Goal: Information Seeking & Learning: Find contact information

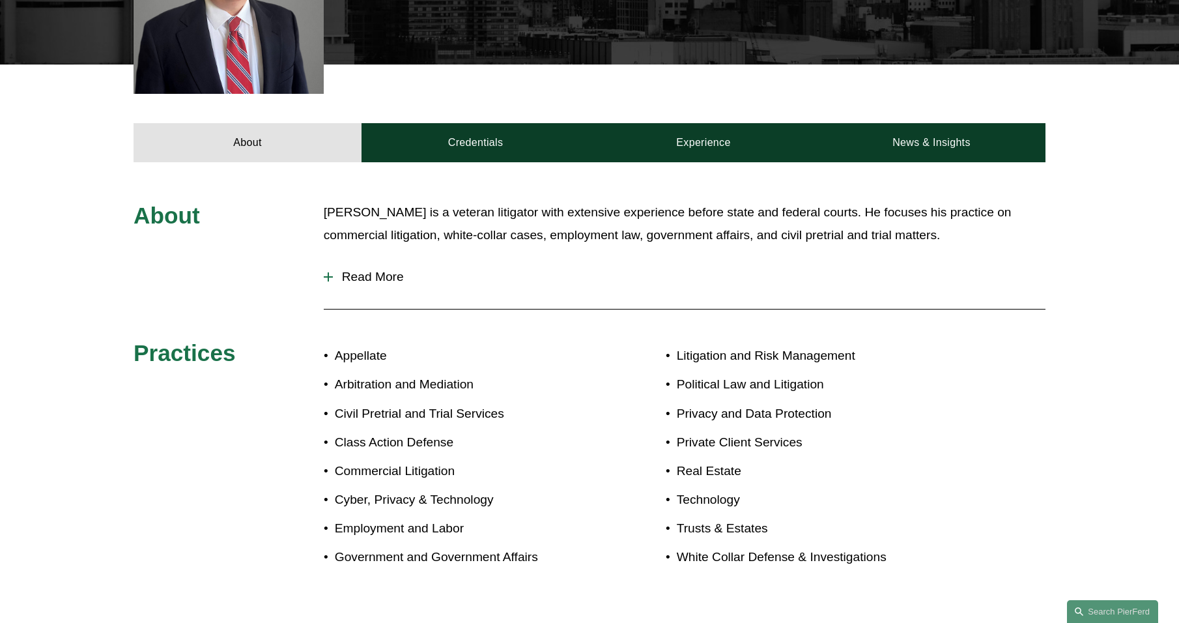
scroll to position [65, 0]
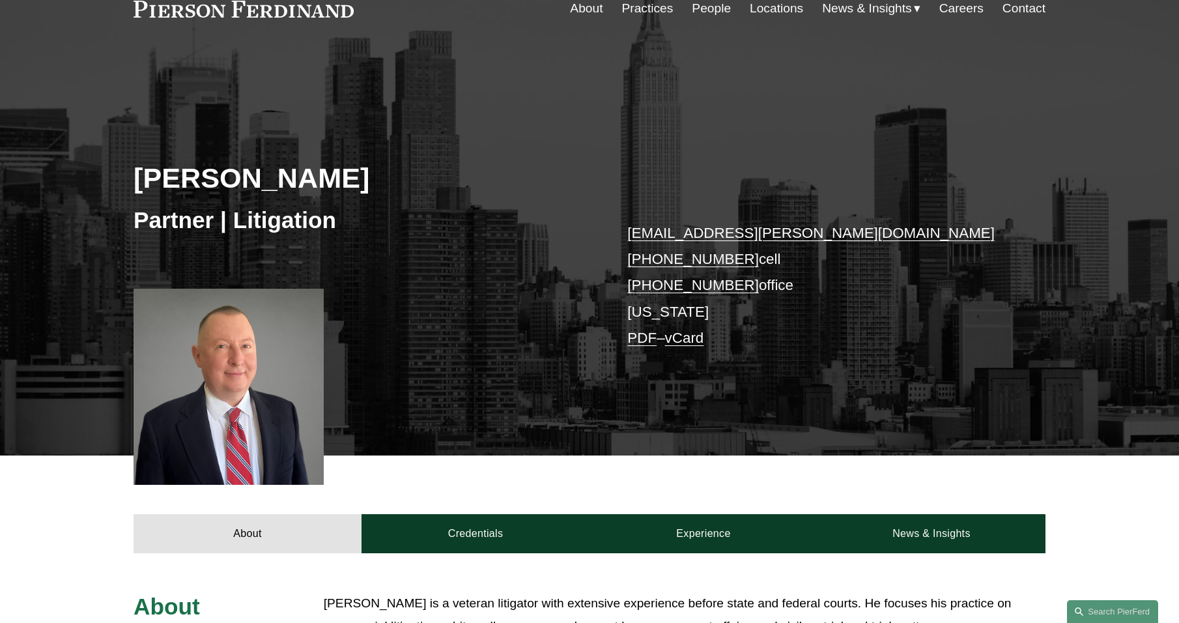
click at [715, 5] on link "People" at bounding box center [711, 8] width 39 height 25
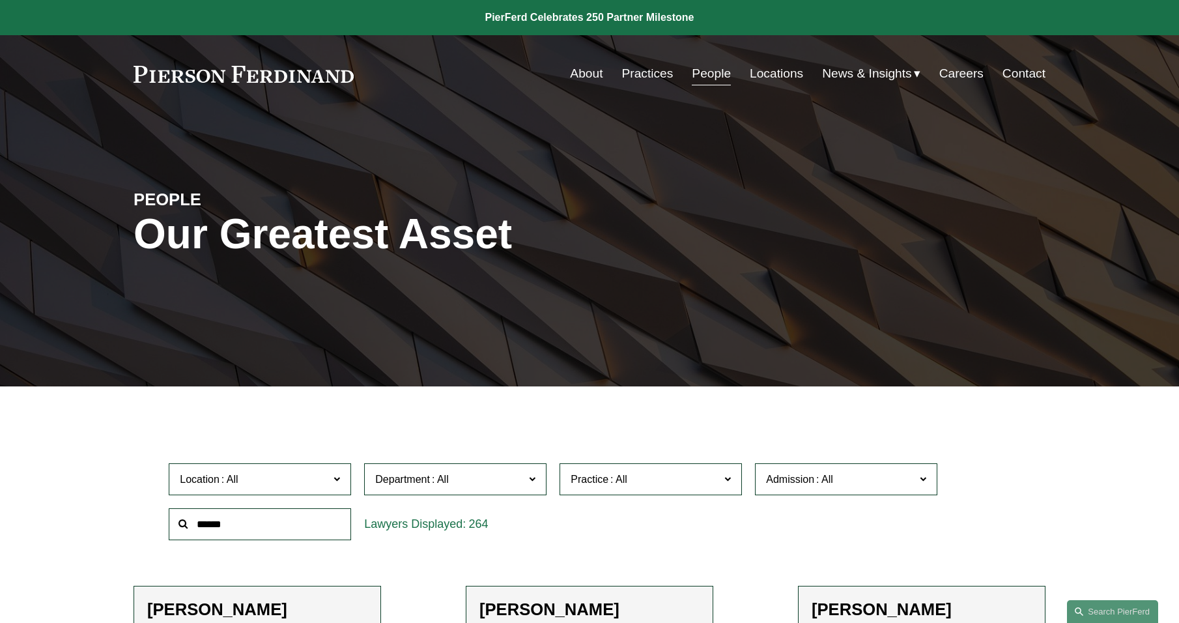
click at [242, 519] on input "text" at bounding box center [260, 524] width 182 height 32
type input "*******"
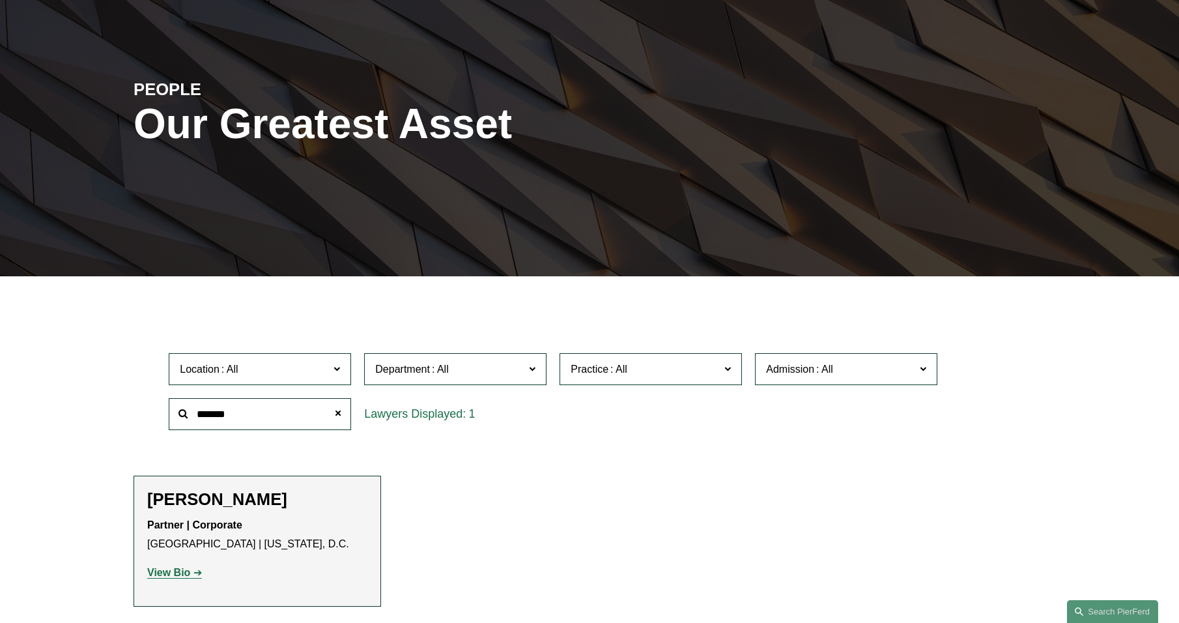
scroll to position [195, 0]
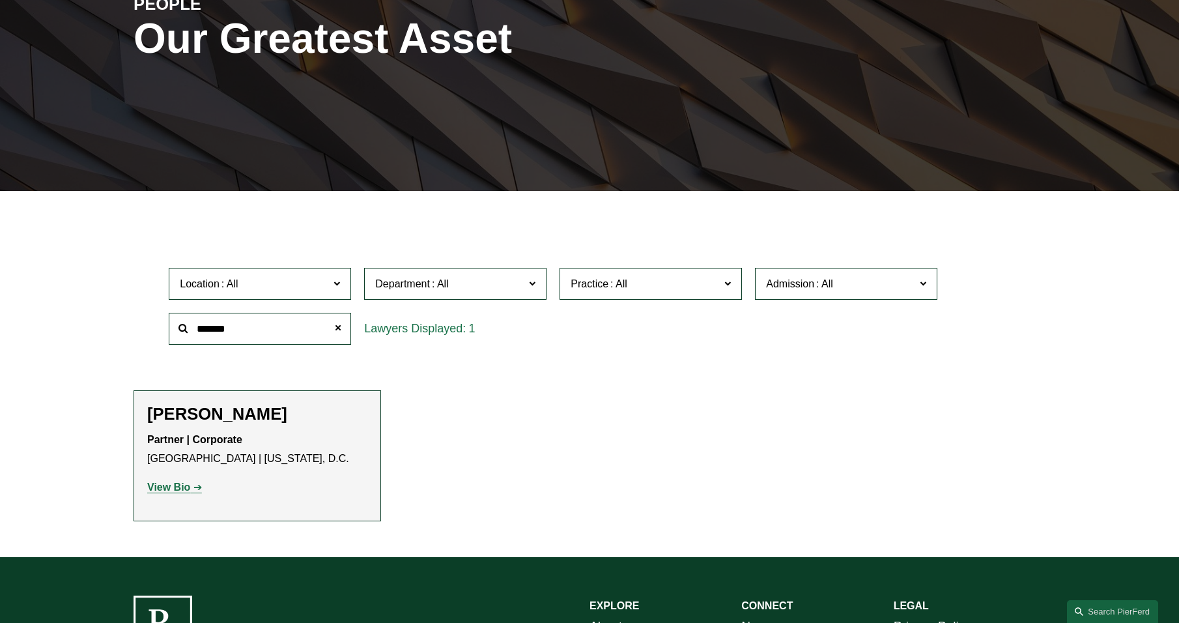
click at [186, 488] on strong "View Bio" at bounding box center [168, 486] width 43 height 11
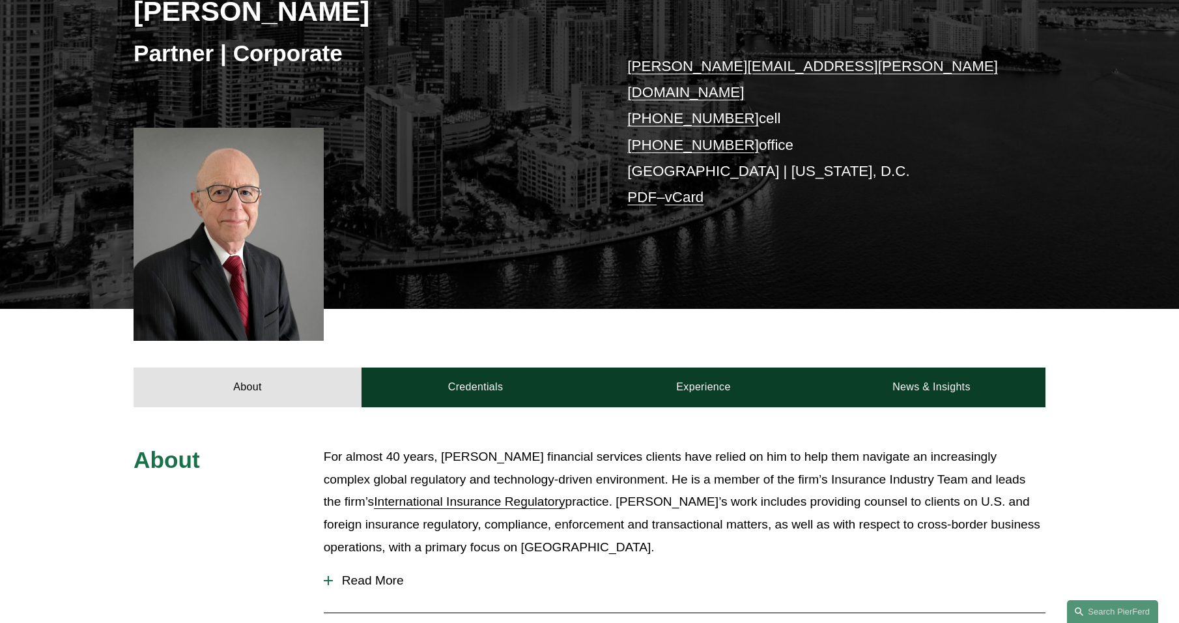
scroll to position [260, 0]
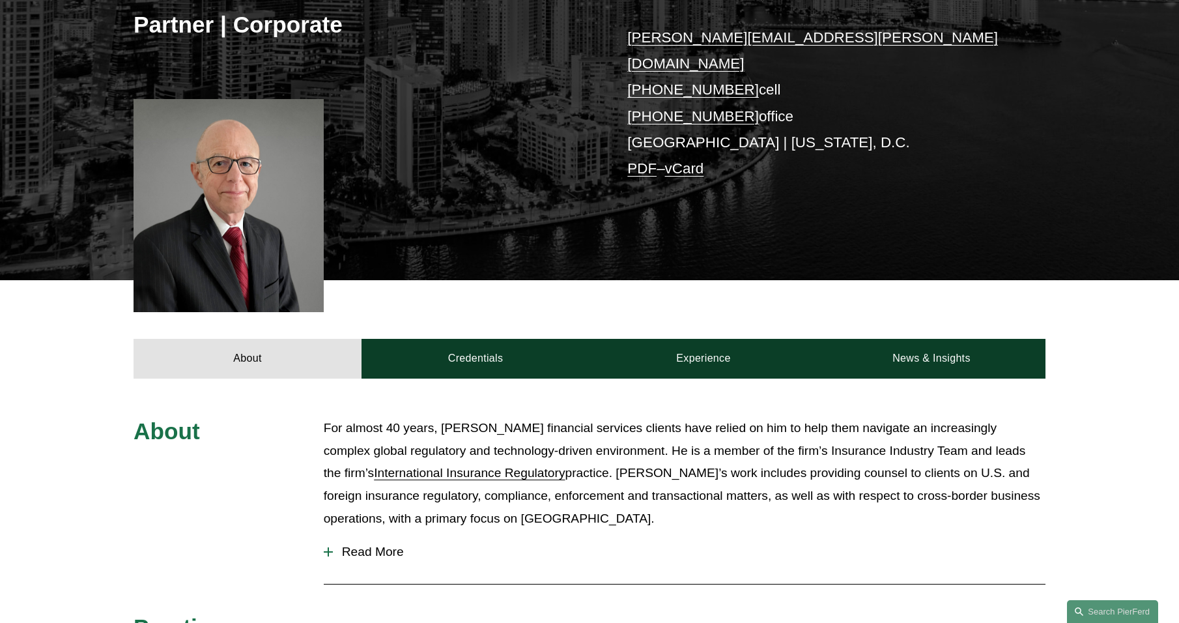
click at [364, 540] on button "Read More" at bounding box center [685, 552] width 722 height 34
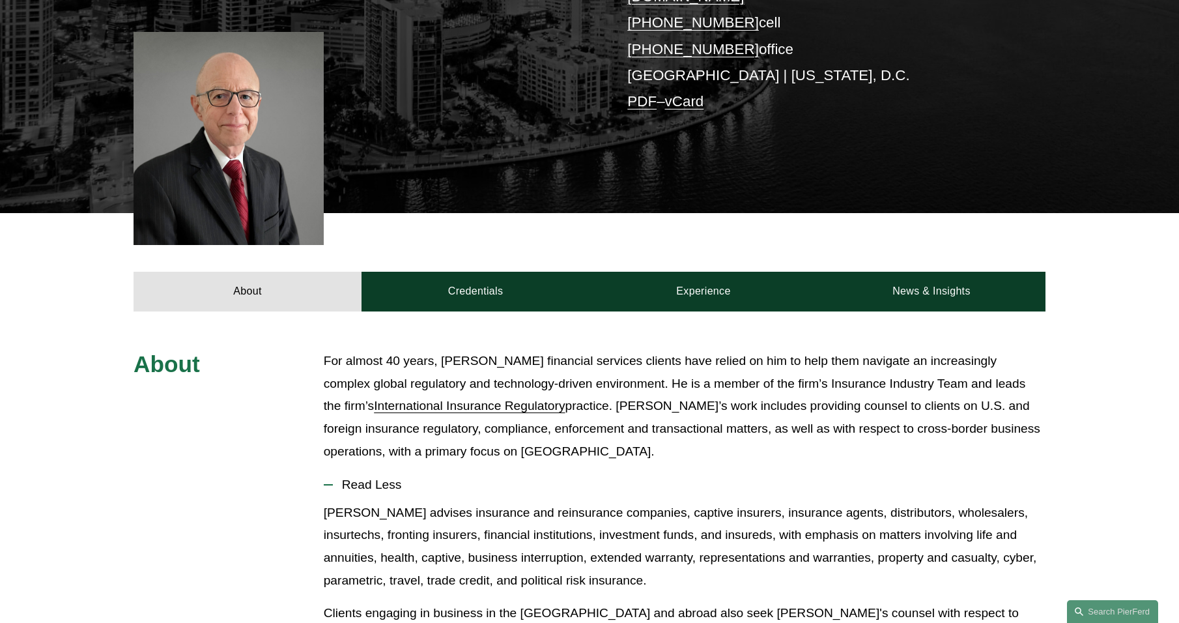
scroll to position [391, 0]
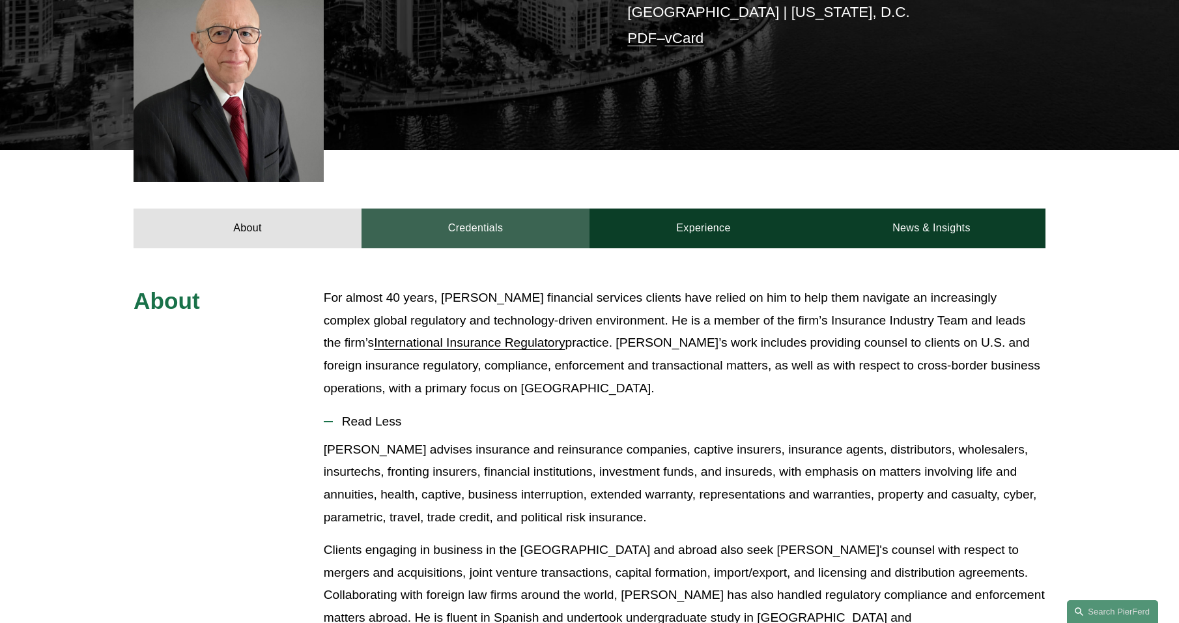
click at [472, 208] on link "Credentials" at bounding box center [475, 227] width 228 height 39
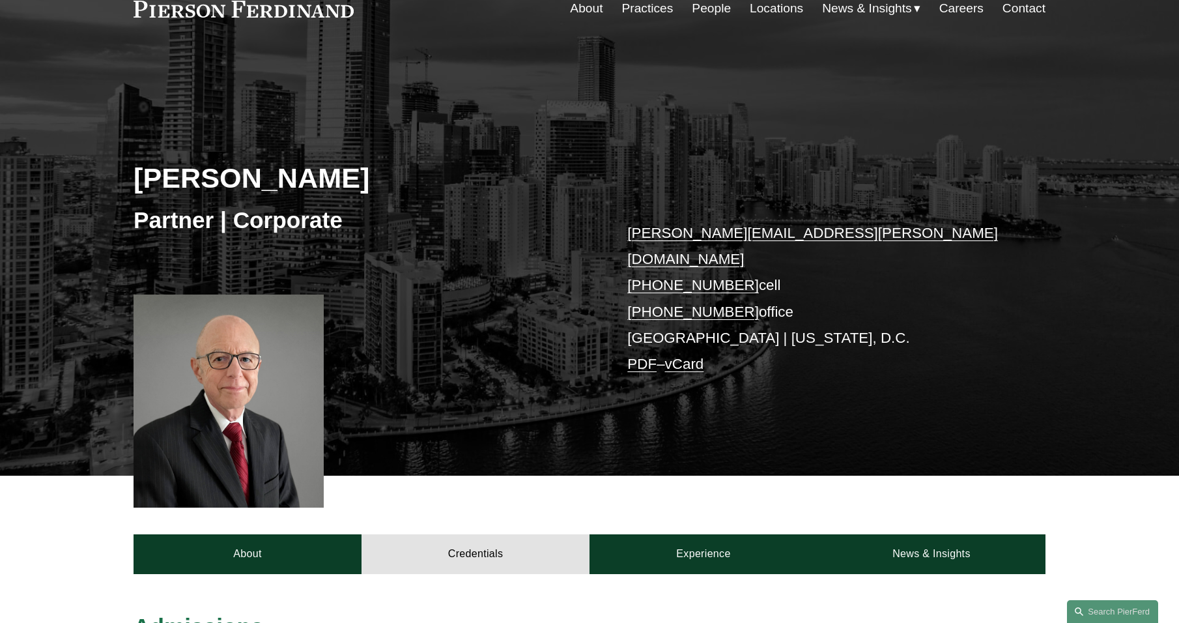
scroll to position [0, 0]
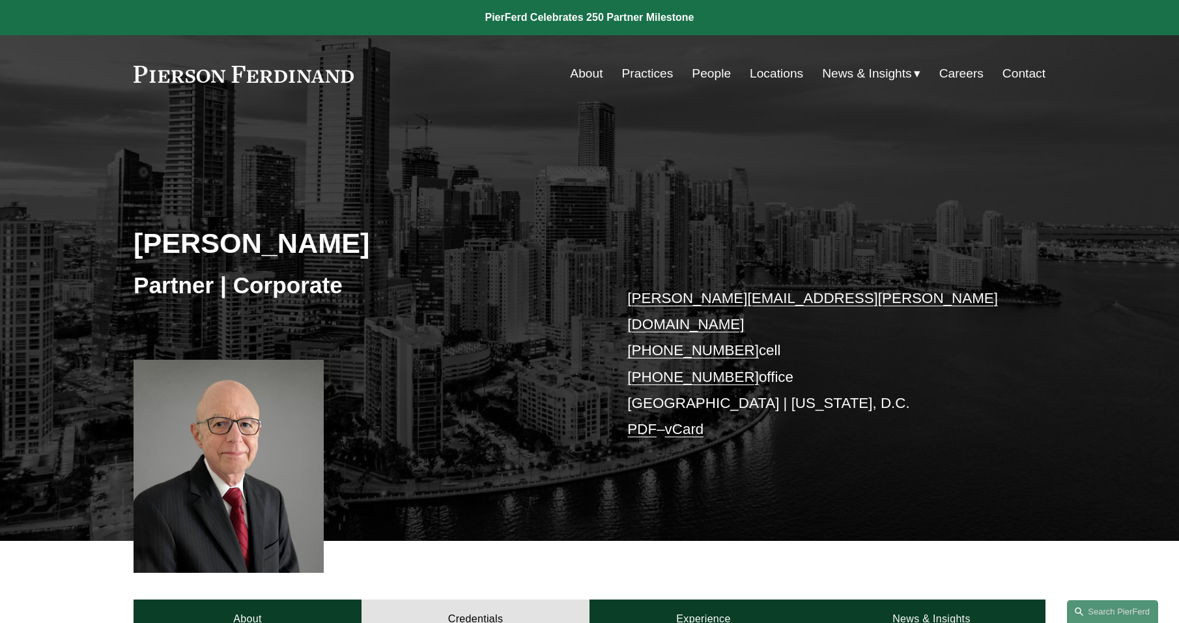
click at [692, 72] on link "People" at bounding box center [711, 73] width 39 height 25
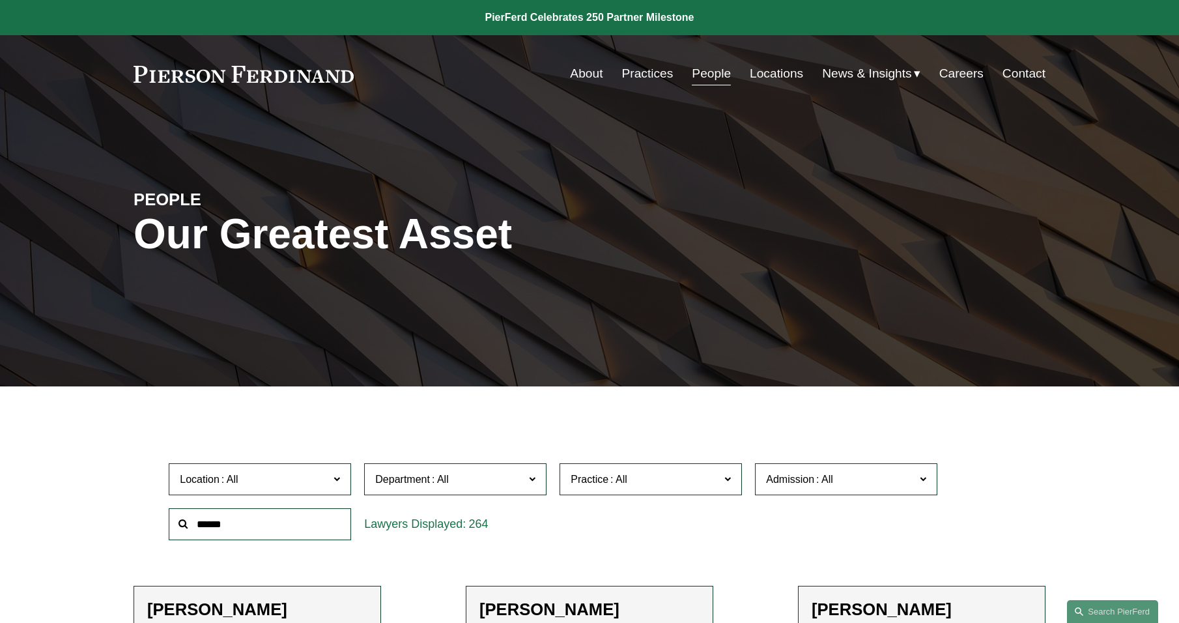
drag, startPoint x: 303, startPoint y: 527, endPoint x: 309, endPoint y: 520, distance: 10.2
click at [305, 524] on input "text" at bounding box center [260, 524] width 182 height 32
type input "******"
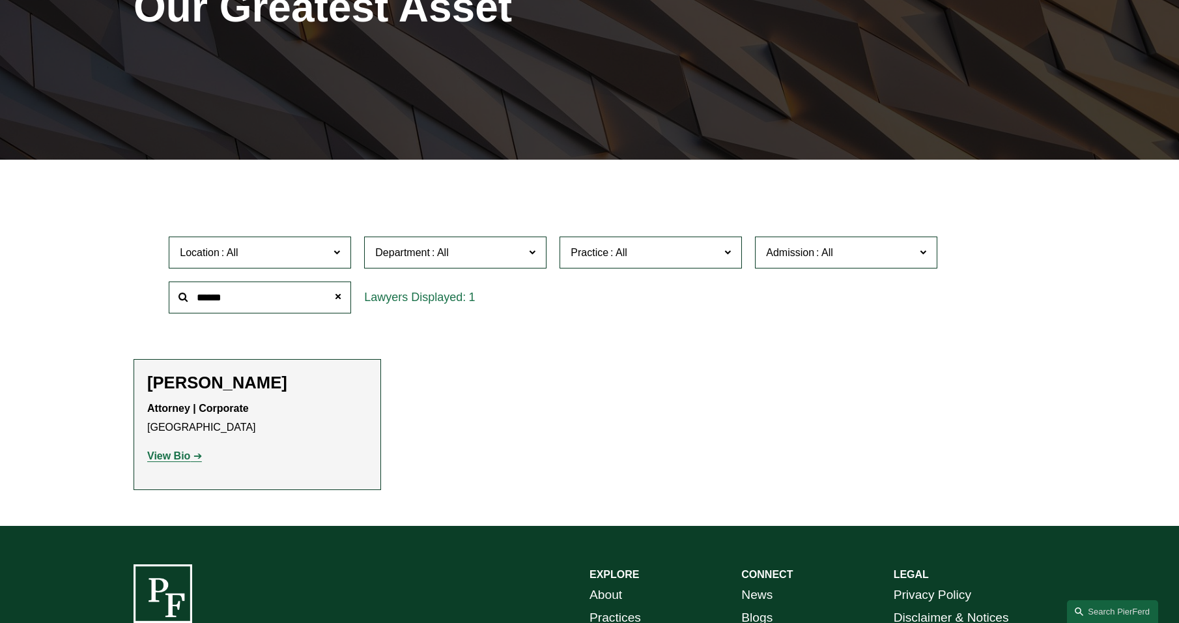
scroll to position [260, 0]
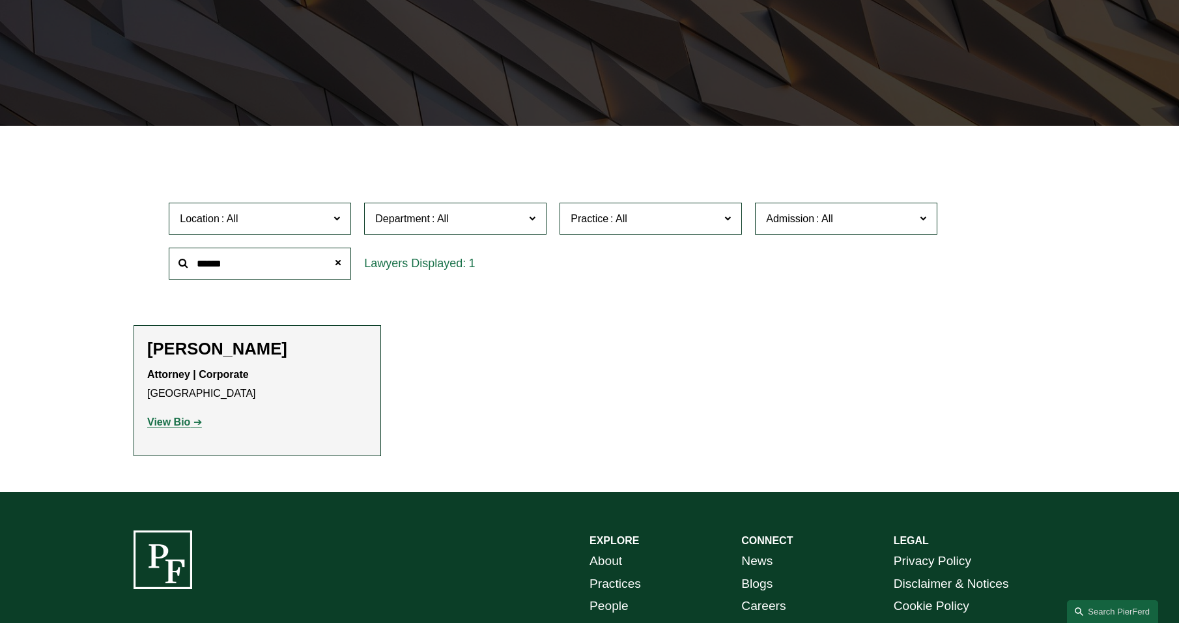
click at [182, 421] on strong "View Bio" at bounding box center [168, 421] width 43 height 11
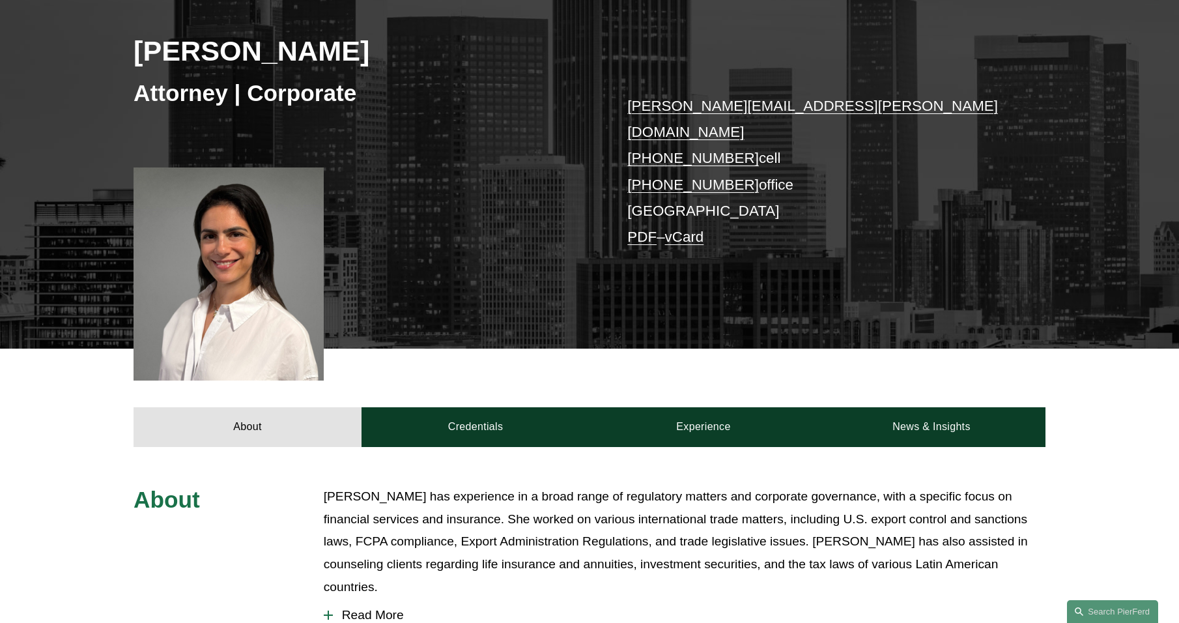
scroll to position [195, 0]
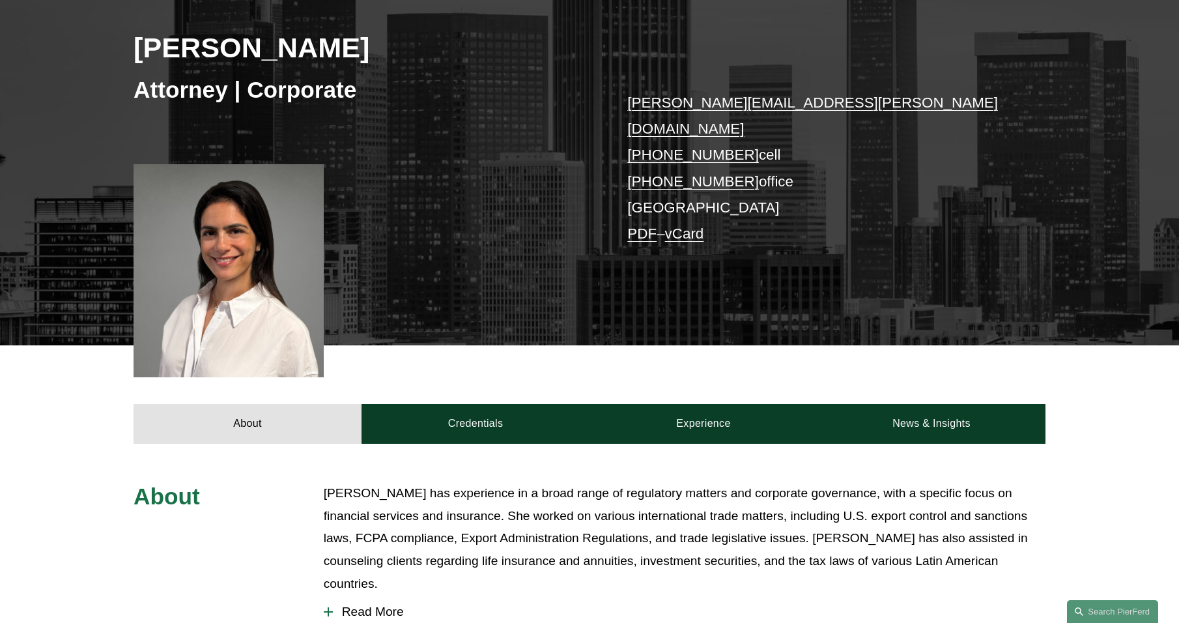
click at [400, 604] on span "Read More" at bounding box center [689, 611] width 712 height 14
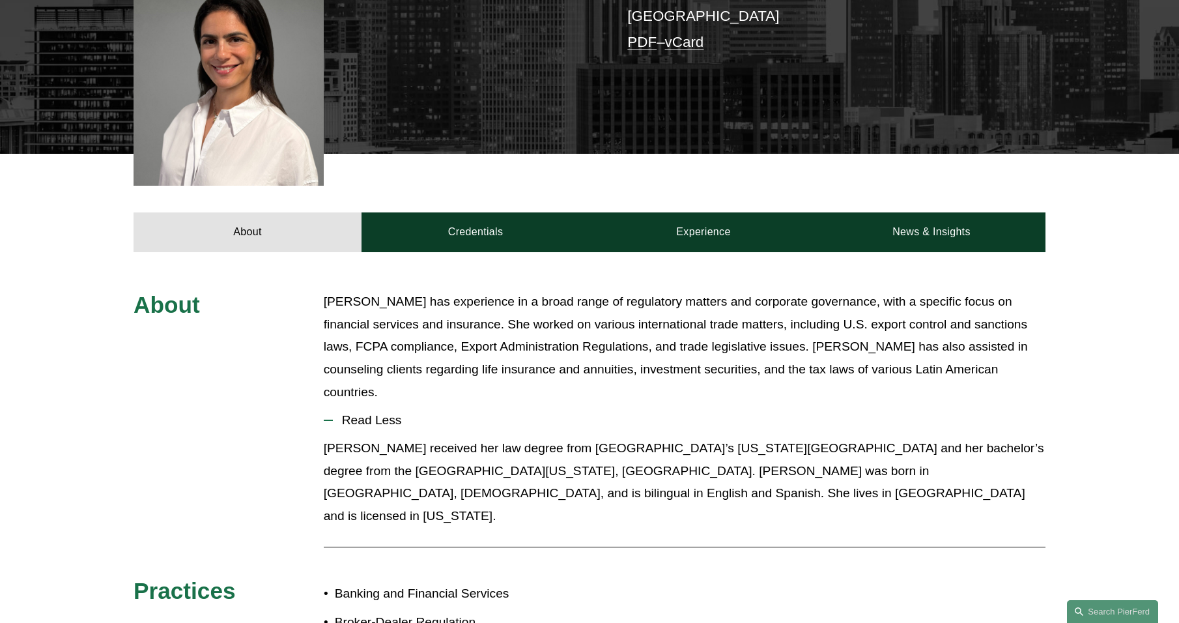
scroll to position [326, 0]
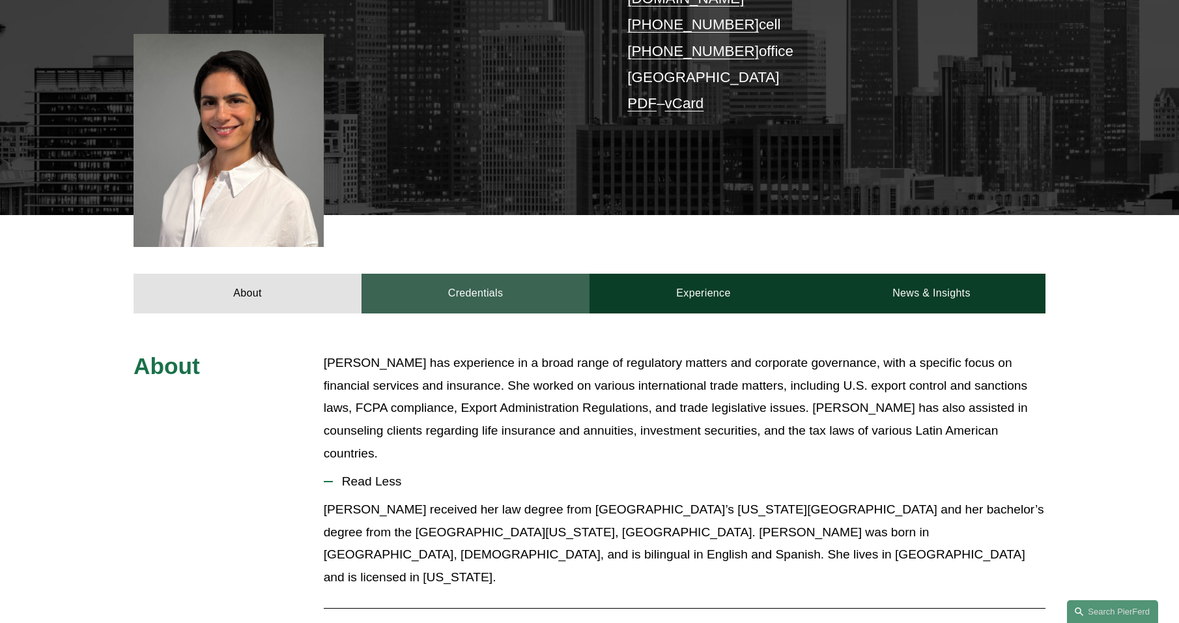
click at [467, 274] on link "Credentials" at bounding box center [475, 293] width 228 height 39
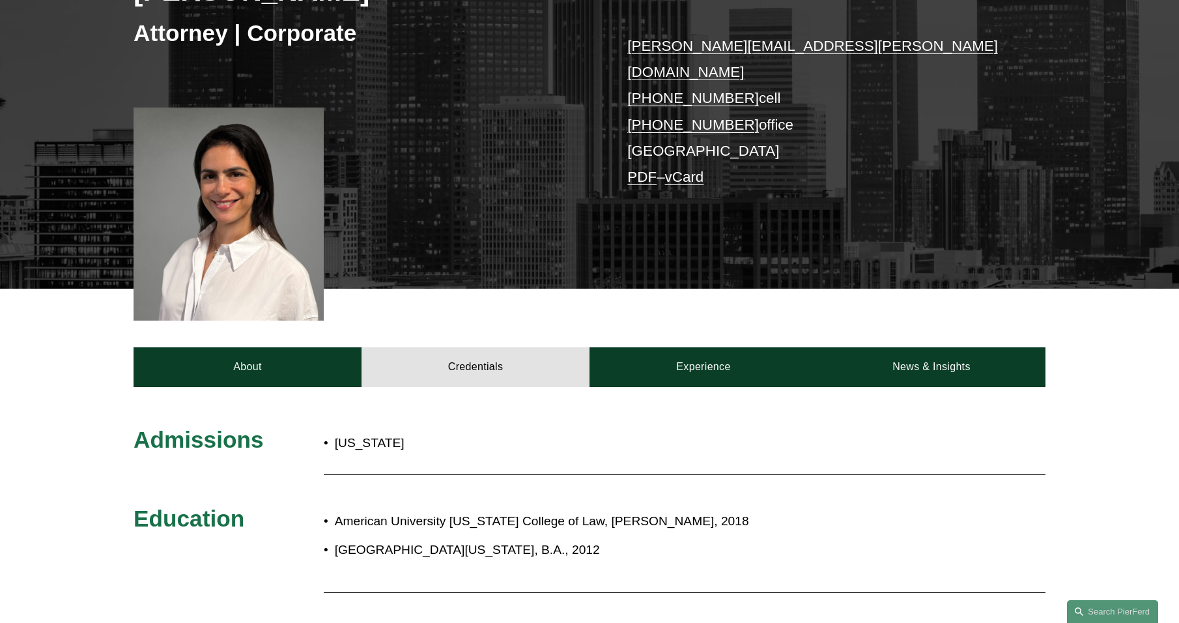
scroll to position [65, 0]
